Goal: Task Accomplishment & Management: Manage account settings

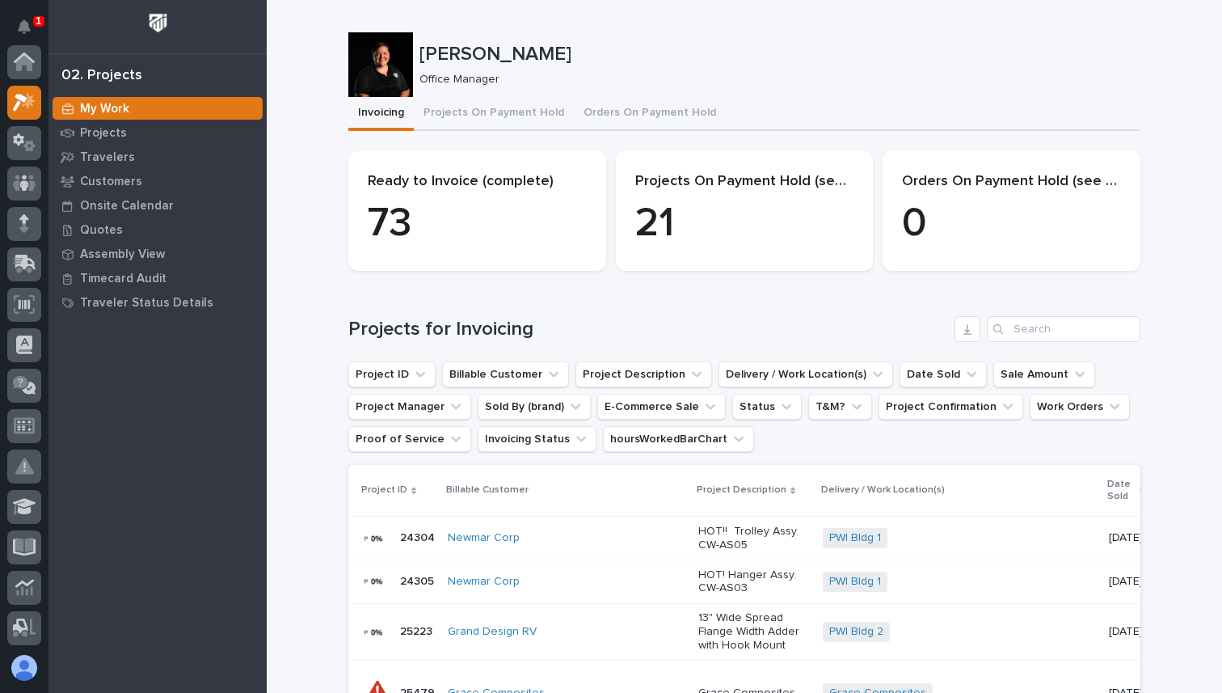
scroll to position [40, 0]
click at [458, 109] on button "Projects On Payment Hold" at bounding box center [494, 114] width 160 height 34
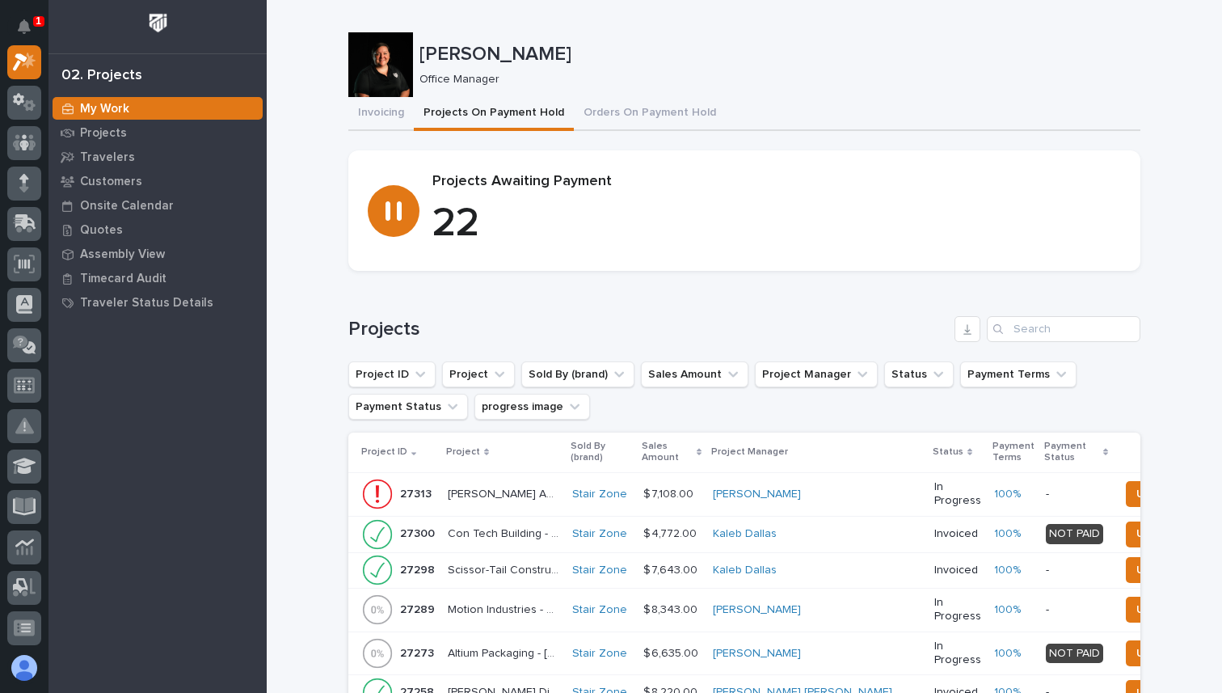
scroll to position [220, 0]
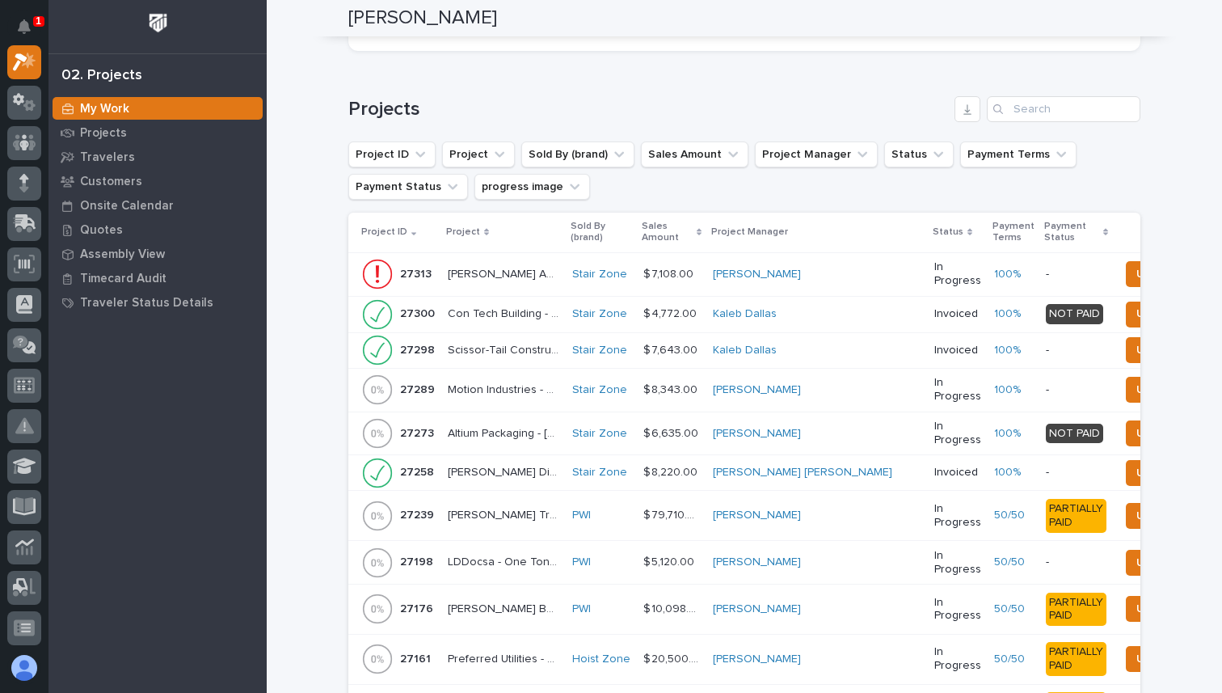
click at [464, 230] on p "Project" at bounding box center [463, 232] width 34 height 18
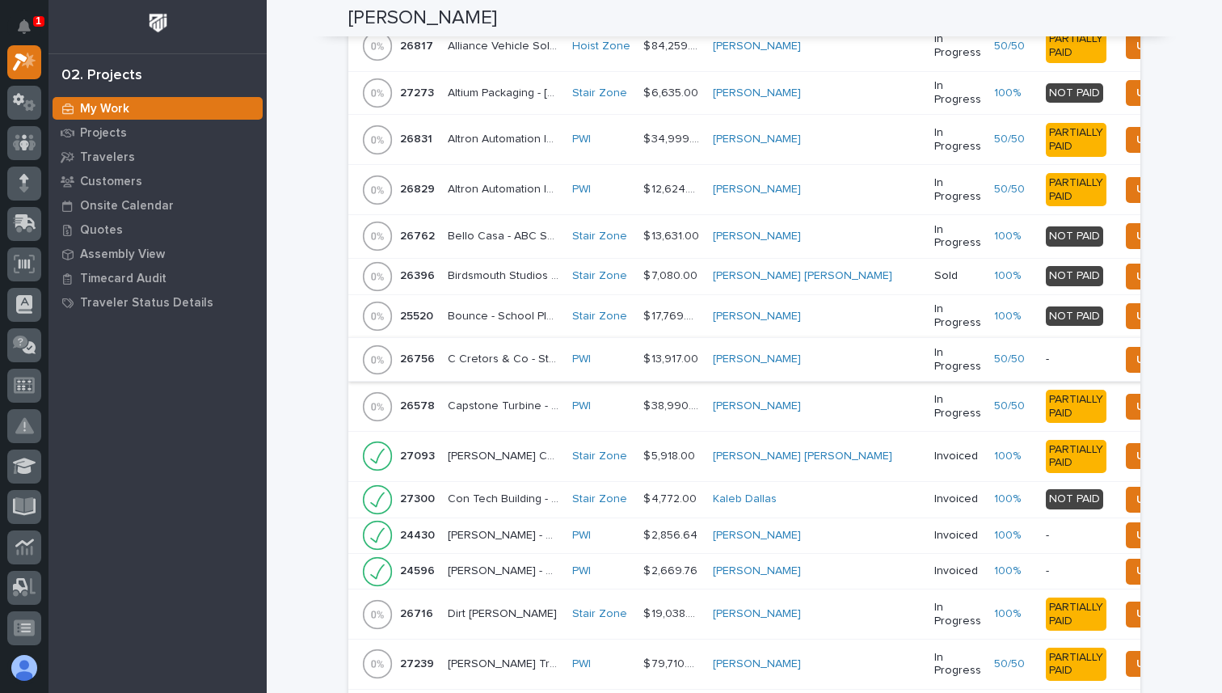
scroll to position [488, 0]
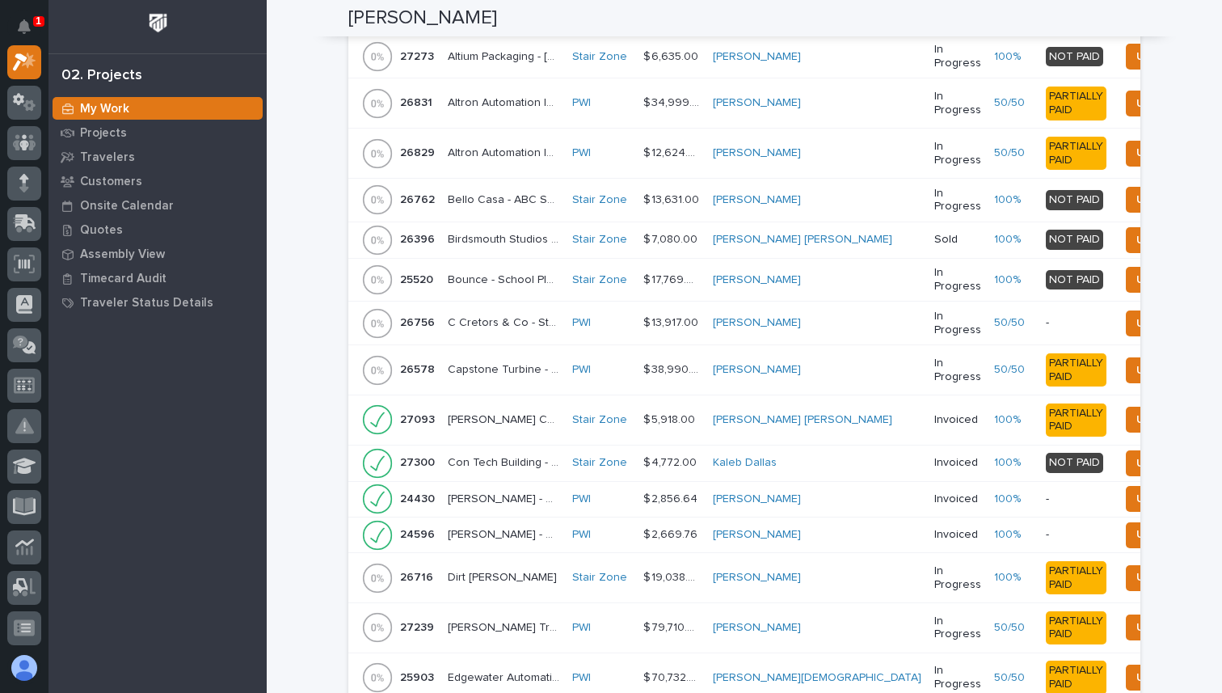
click at [515, 361] on p "Capstone Turbine - FSTRHL2 Crane System" at bounding box center [505, 368] width 115 height 17
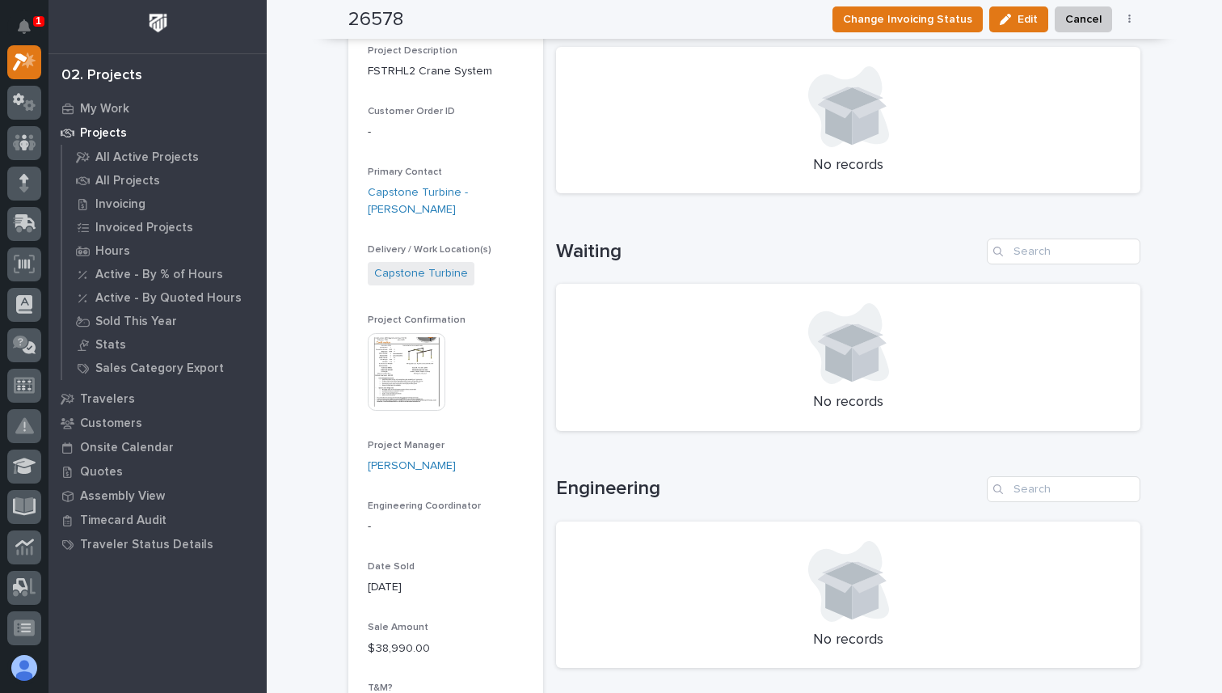
scroll to position [369, 0]
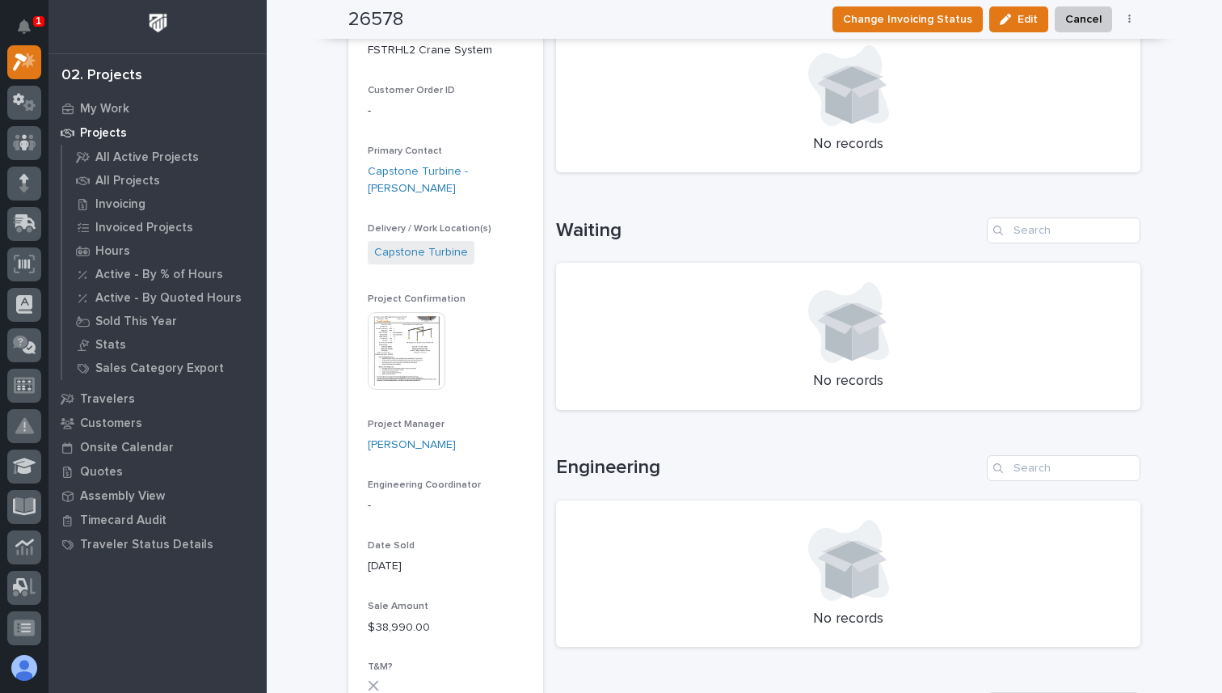
click at [432, 327] on img at bounding box center [407, 351] width 78 height 78
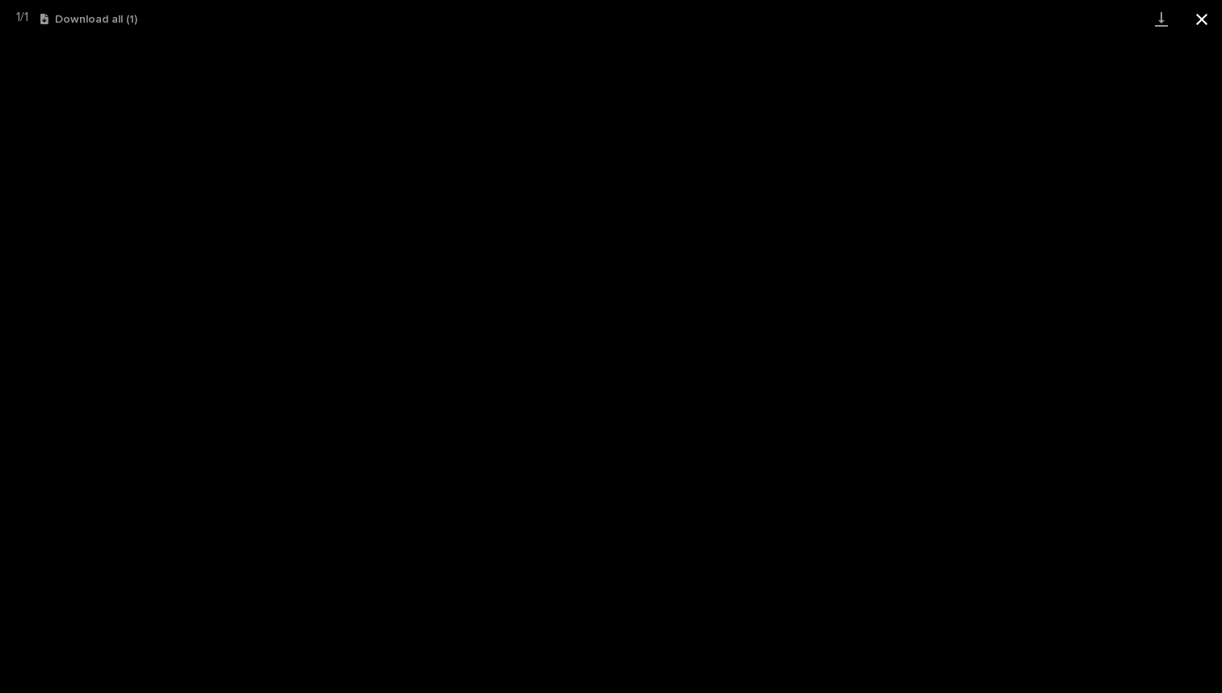
click at [1201, 15] on button "Close gallery" at bounding box center [1202, 19] width 40 height 38
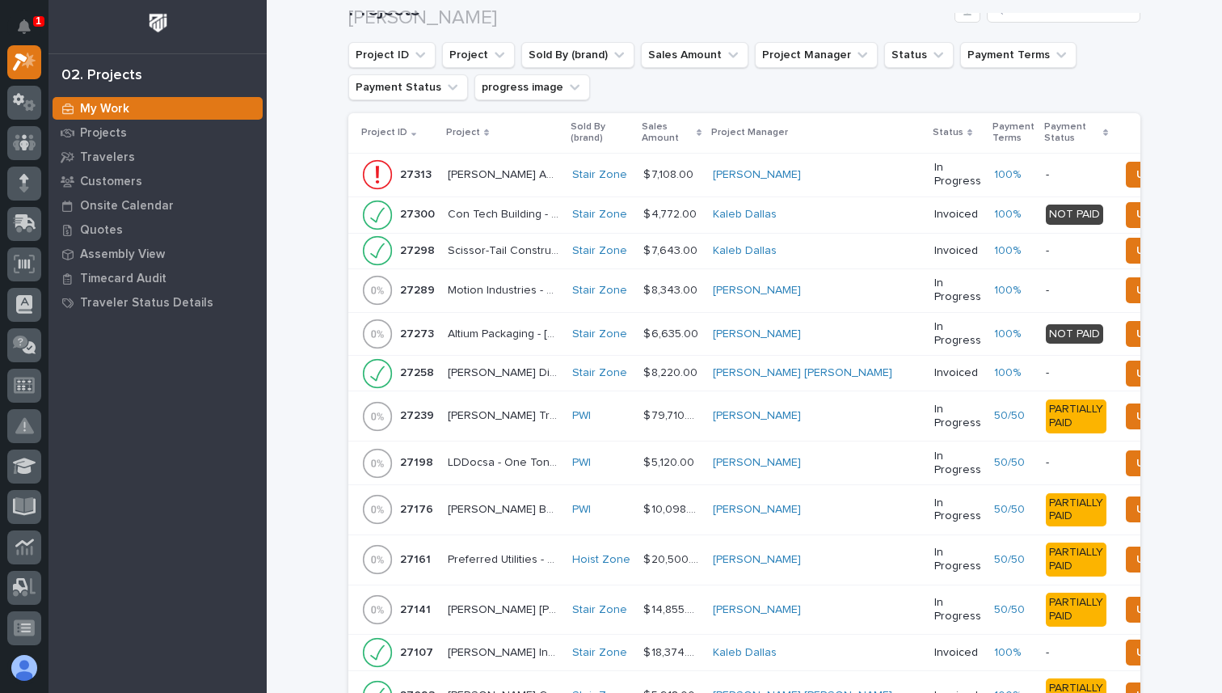
scroll to position [336, 0]
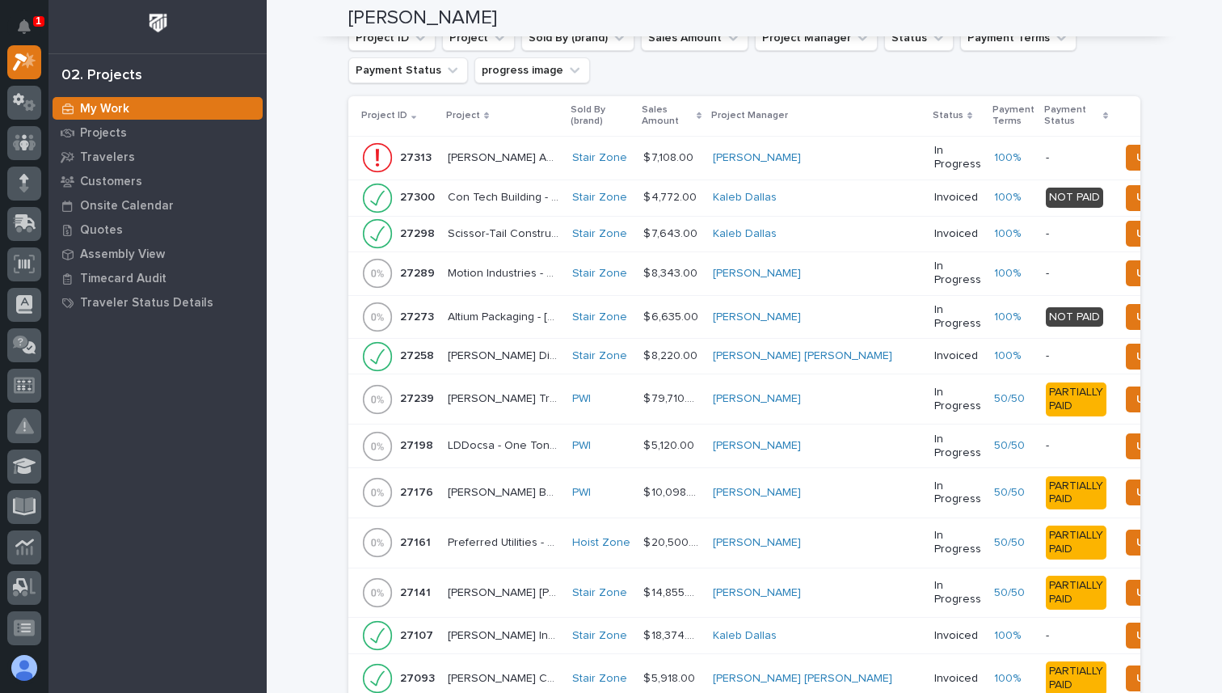
click at [463, 109] on p "Project" at bounding box center [463, 116] width 34 height 18
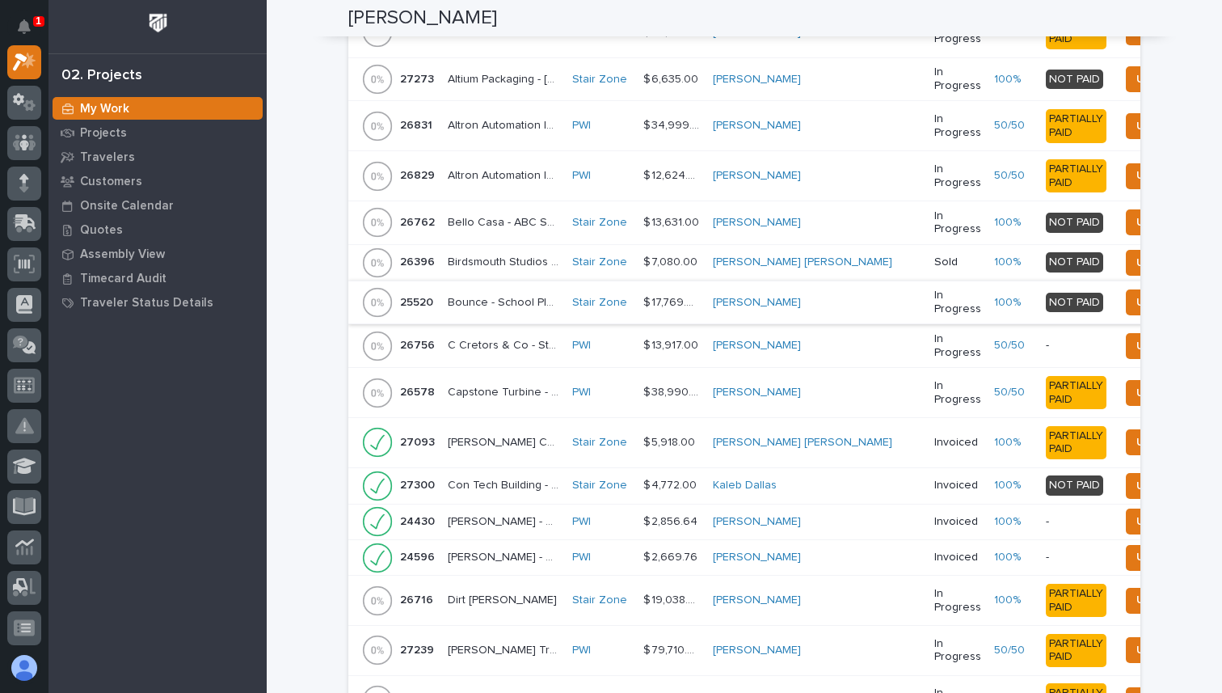
scroll to position [477, 0]
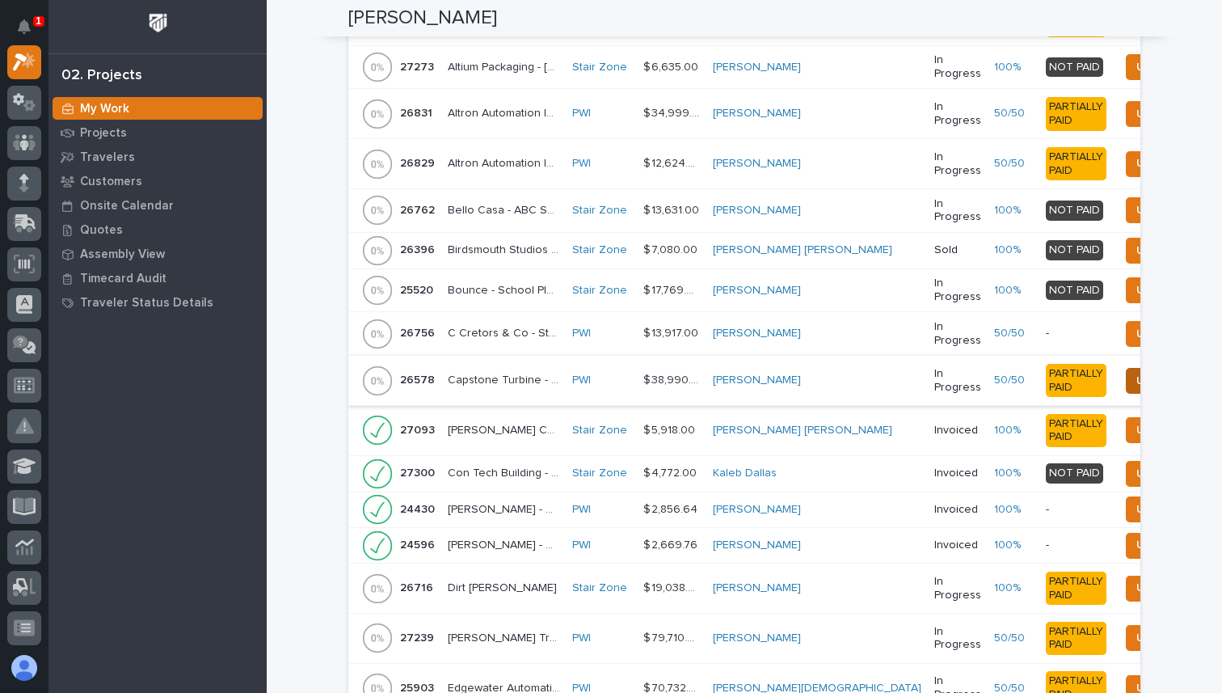
click at [1137, 385] on span "Update Payment" at bounding box center [1182, 380] width 90 height 19
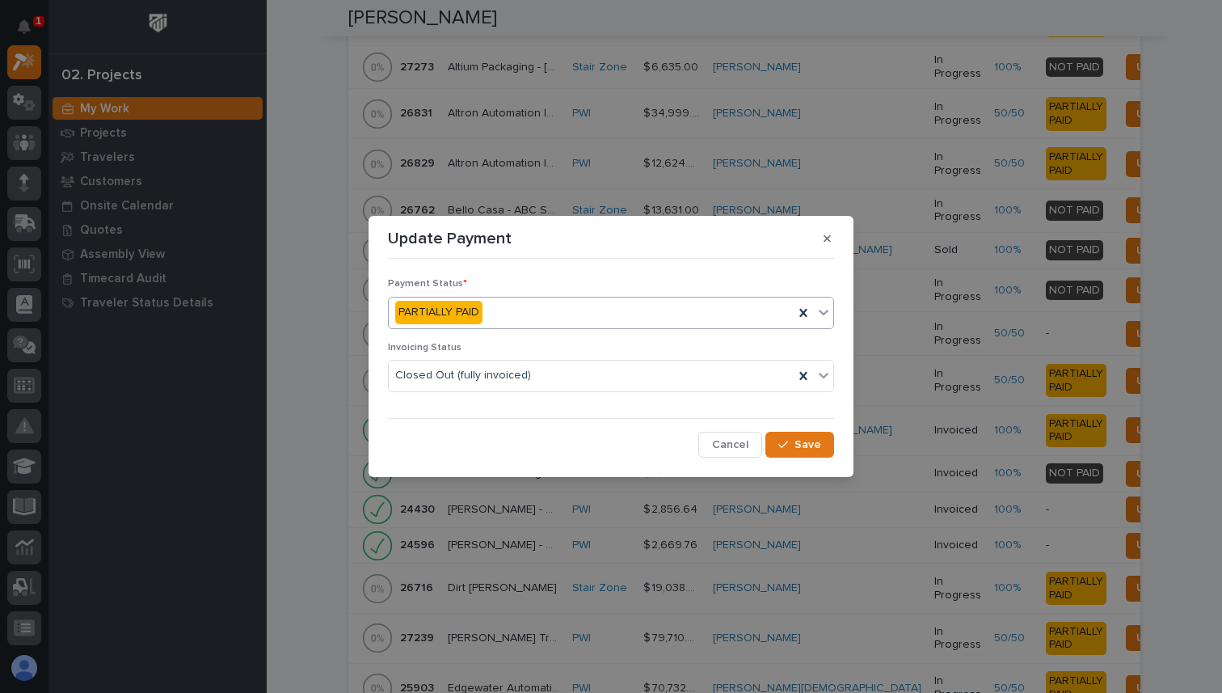
click at [513, 309] on div "PARTIALLY PAID" at bounding box center [591, 312] width 405 height 27
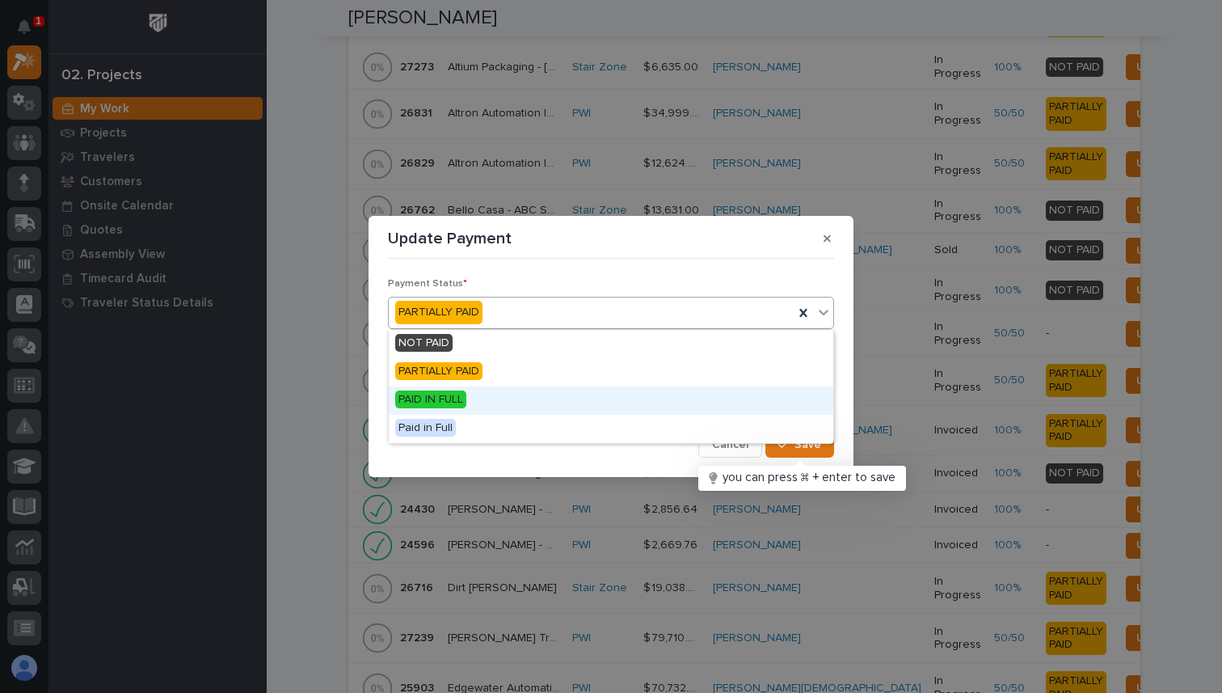
click at [465, 386] on div "PAID IN FULL" at bounding box center [611, 400] width 445 height 28
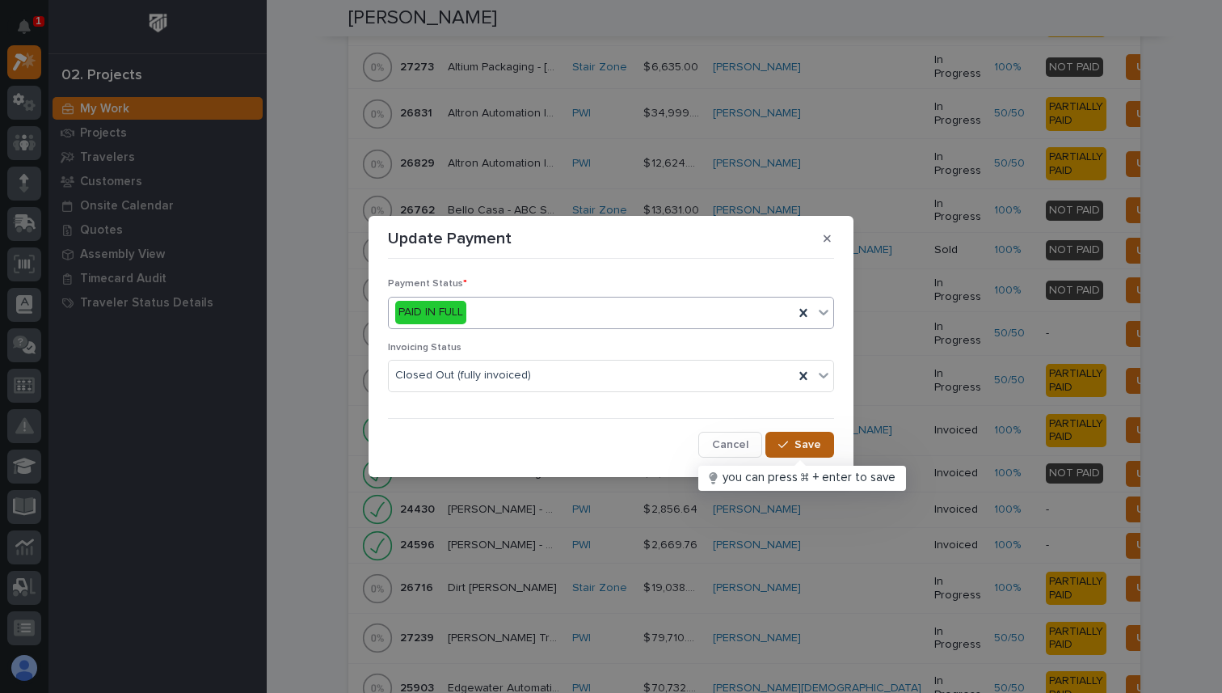
click at [808, 450] on span "Save" at bounding box center [808, 444] width 27 height 15
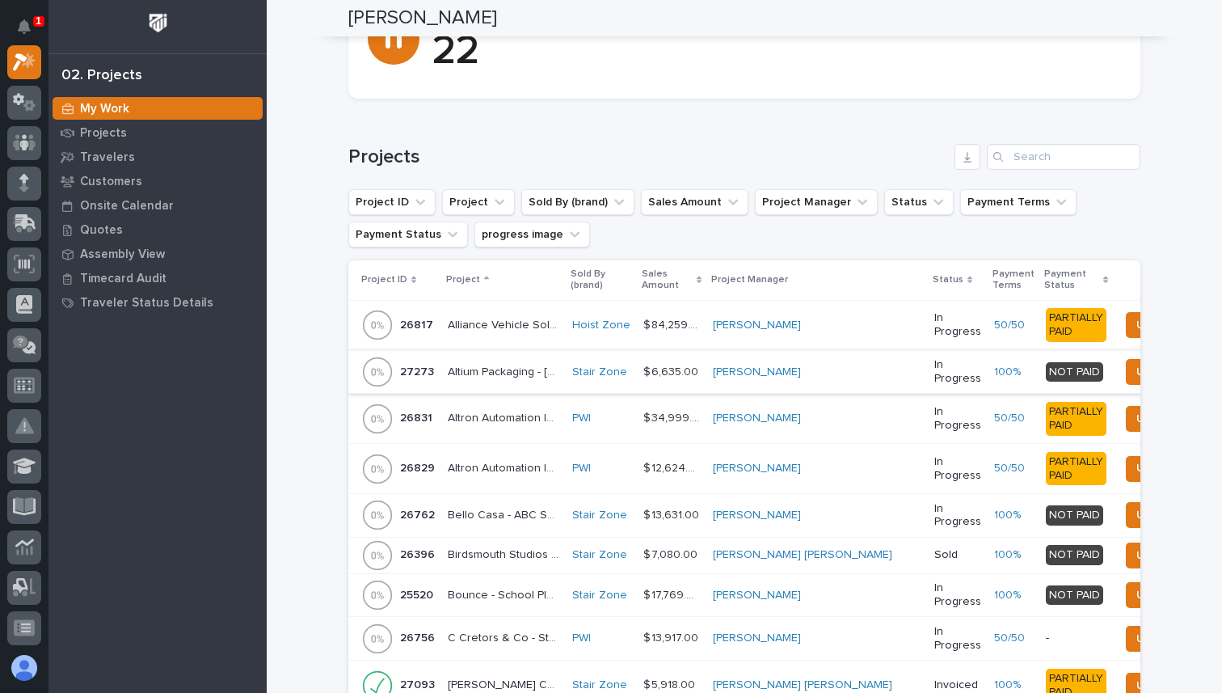
scroll to position [0, 0]
